Goal: Complete application form

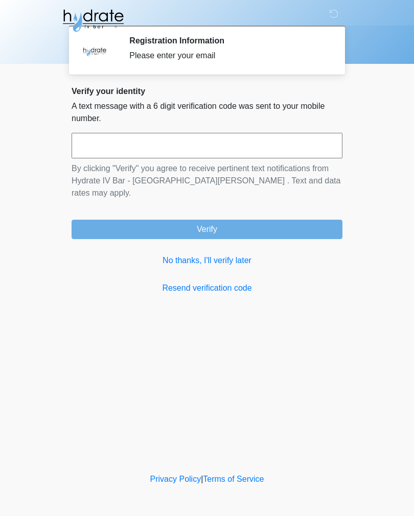
click at [279, 141] on input "text" at bounding box center [207, 146] width 271 height 26
type input "******"
click at [310, 220] on button "Verify" at bounding box center [207, 229] width 271 height 19
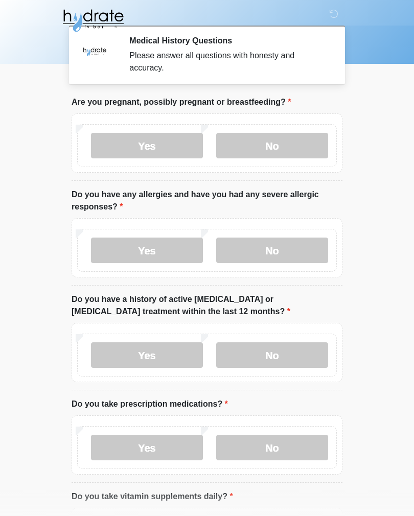
click at [283, 130] on div "Yes No" at bounding box center [207, 145] width 260 height 43
click at [271, 249] on label "No" at bounding box center [272, 251] width 112 height 26
click at [264, 143] on label "No" at bounding box center [272, 146] width 112 height 26
click at [287, 356] on label "No" at bounding box center [272, 356] width 112 height 26
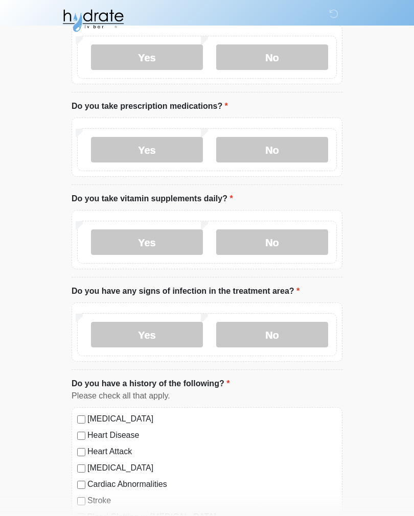
scroll to position [309, 0]
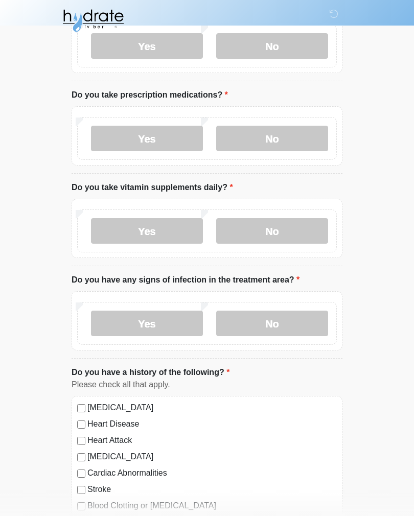
click at [283, 129] on label "No" at bounding box center [272, 139] width 112 height 26
click at [262, 241] on label "No" at bounding box center [272, 231] width 112 height 26
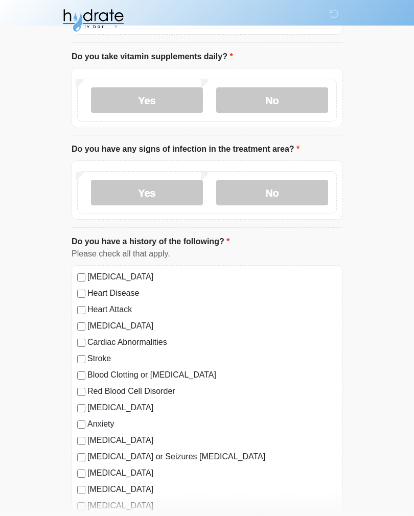
click at [296, 192] on label "No" at bounding box center [272, 194] width 112 height 26
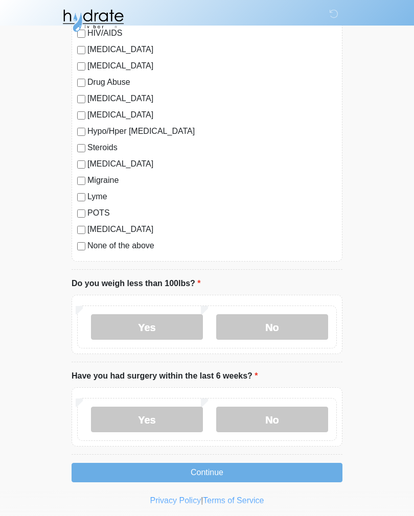
scroll to position [999, 0]
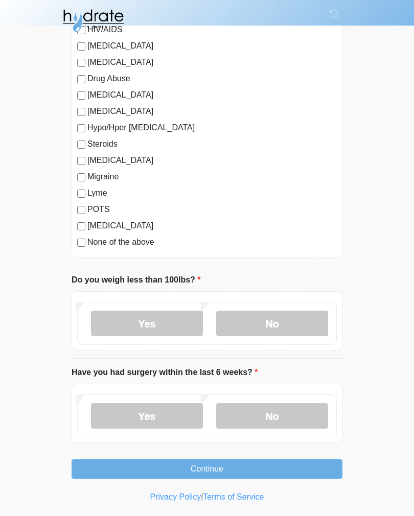
click at [291, 327] on label "No" at bounding box center [272, 324] width 112 height 26
click at [294, 410] on label "No" at bounding box center [272, 416] width 112 height 26
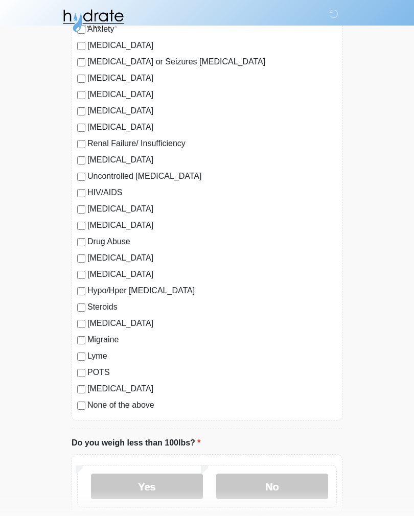
scroll to position [836, 0]
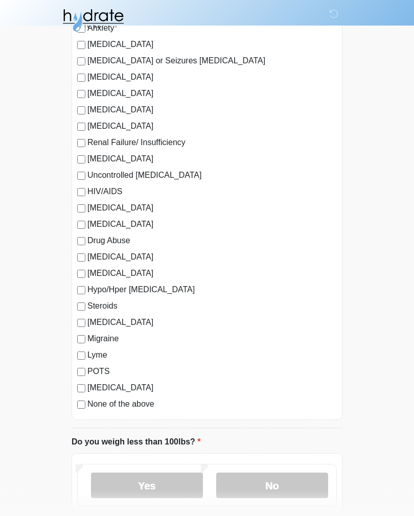
click at [295, 483] on label "No" at bounding box center [272, 487] width 112 height 26
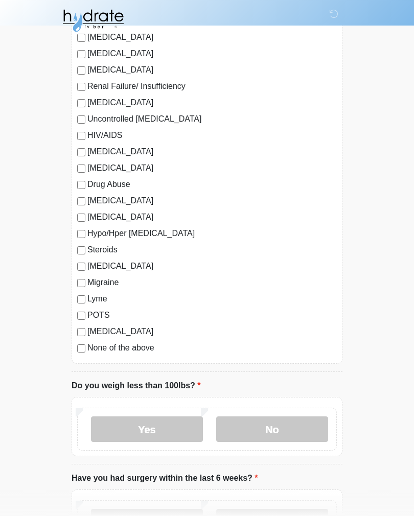
scroll to position [999, 0]
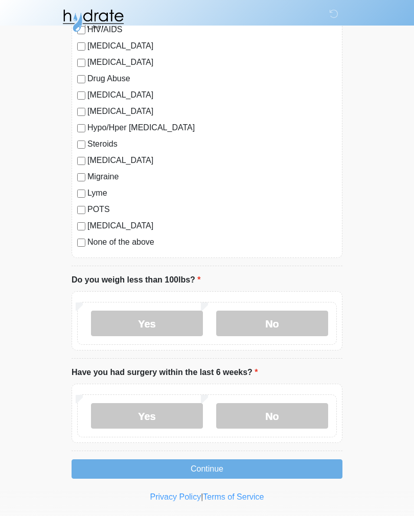
click at [300, 461] on button "Continue" at bounding box center [207, 469] width 271 height 19
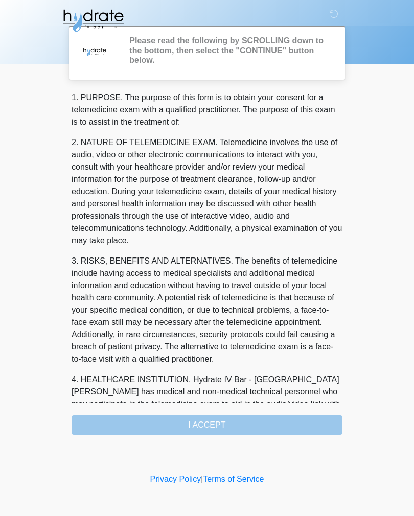
scroll to position [0, 0]
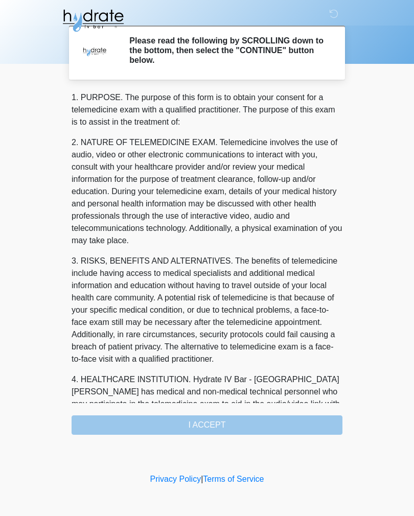
click at [315, 423] on div "1. PURPOSE. The purpose of this form is to obtain your consent for a telemedici…" at bounding box center [207, 264] width 271 height 344
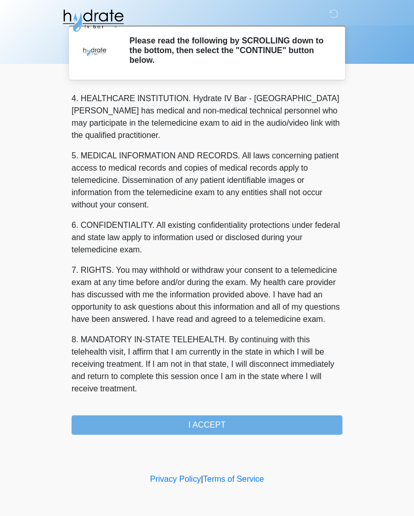
scroll to position [294, 0]
click at [298, 428] on button "I ACCEPT" at bounding box center [207, 425] width 271 height 19
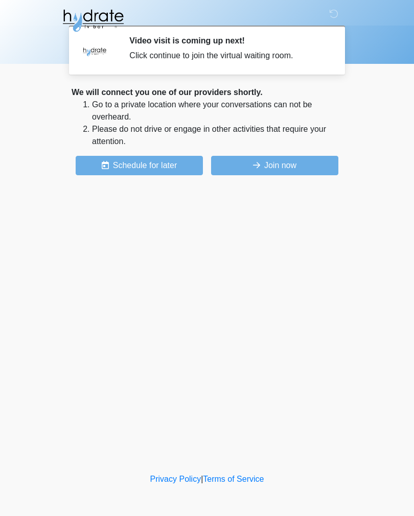
click at [304, 161] on button "Join now" at bounding box center [274, 165] width 127 height 19
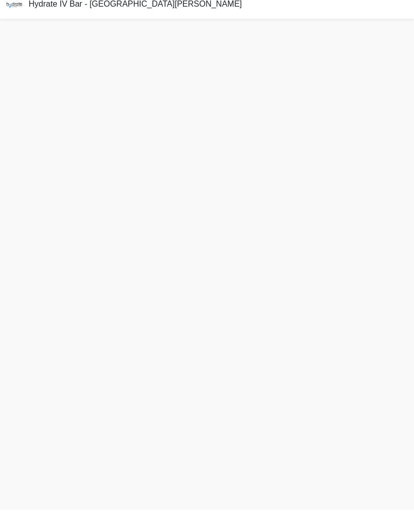
scroll to position [3, 0]
